Goal: Task Accomplishment & Management: Use online tool/utility

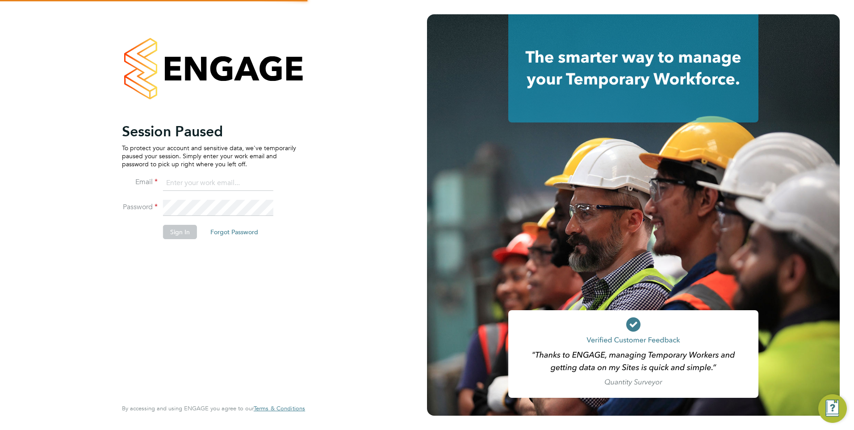
type input "[EMAIL_ADDRESS][DOMAIN_NAME]"
click at [178, 231] on button "Sign In" at bounding box center [180, 232] width 34 height 14
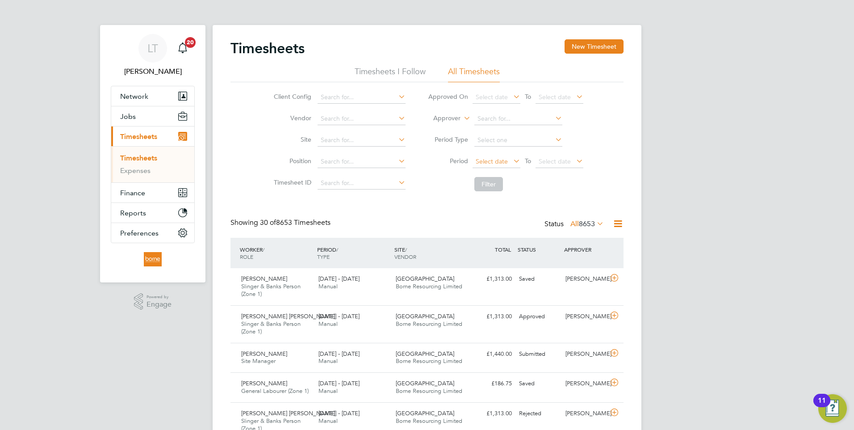
click at [489, 158] on span "Select date" at bounding box center [492, 161] width 32 height 8
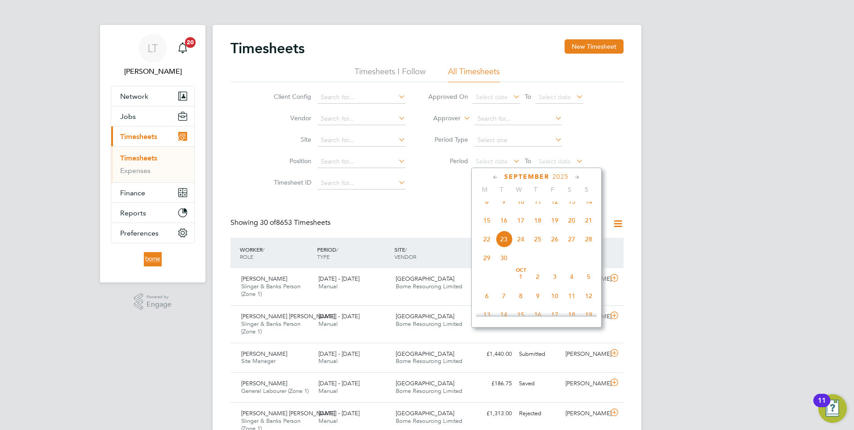
click at [486, 227] on span "15" at bounding box center [486, 220] width 17 height 17
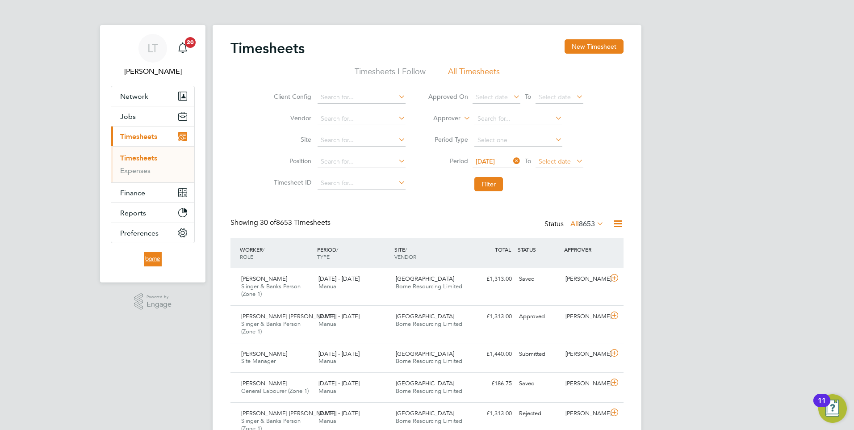
click at [549, 163] on span "Select date" at bounding box center [555, 161] width 32 height 8
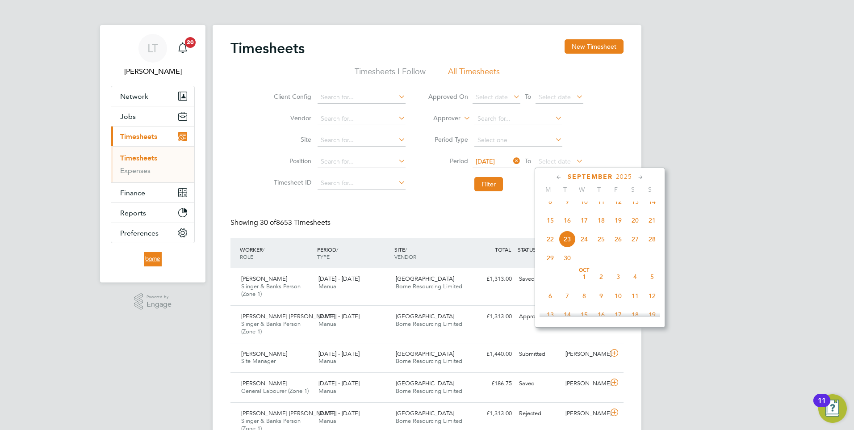
click at [654, 229] on span "21" at bounding box center [652, 220] width 17 height 17
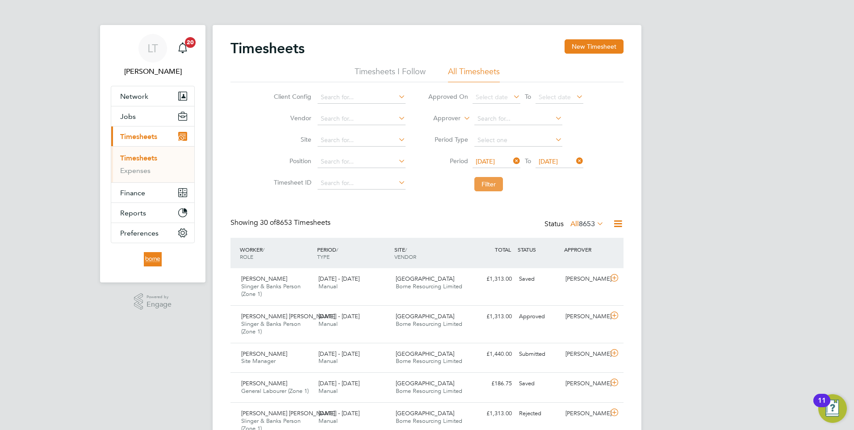
click at [486, 183] on button "Filter" at bounding box center [488, 184] width 29 height 14
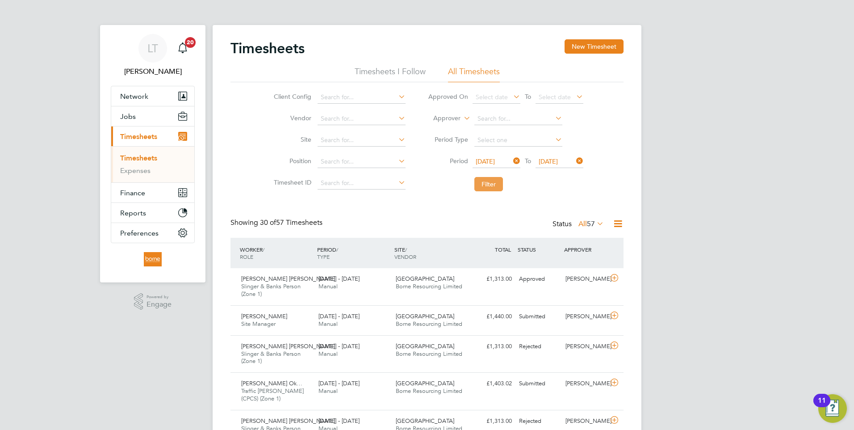
click at [492, 184] on button "Filter" at bounding box center [488, 184] width 29 height 14
click at [614, 225] on icon at bounding box center [617, 223] width 11 height 11
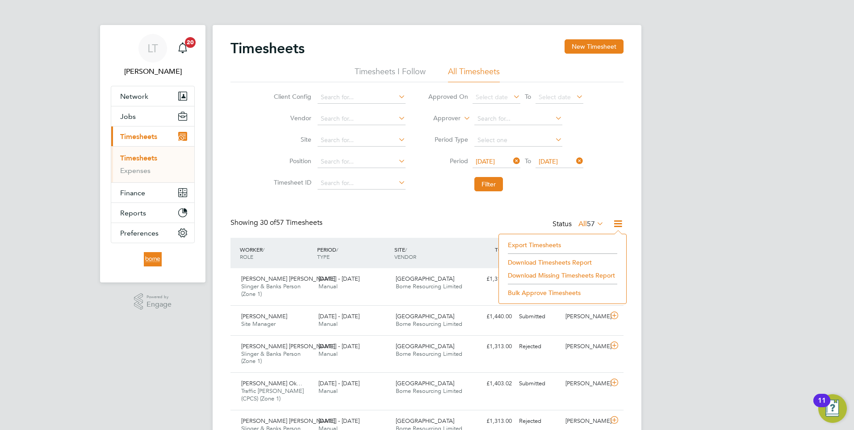
click at [540, 261] on li "Download Timesheets Report" at bounding box center [562, 262] width 118 height 13
